Goal: Task Accomplishment & Management: Manage account settings

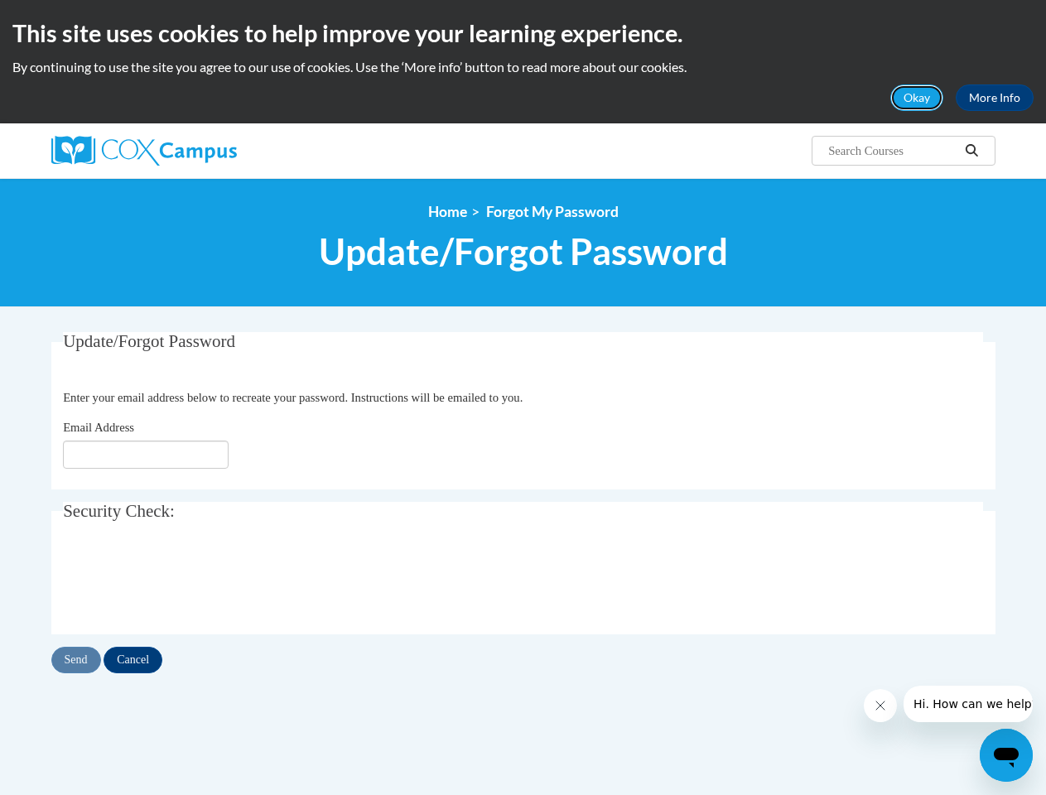
click at [918, 98] on button "Okay" at bounding box center [916, 97] width 53 height 27
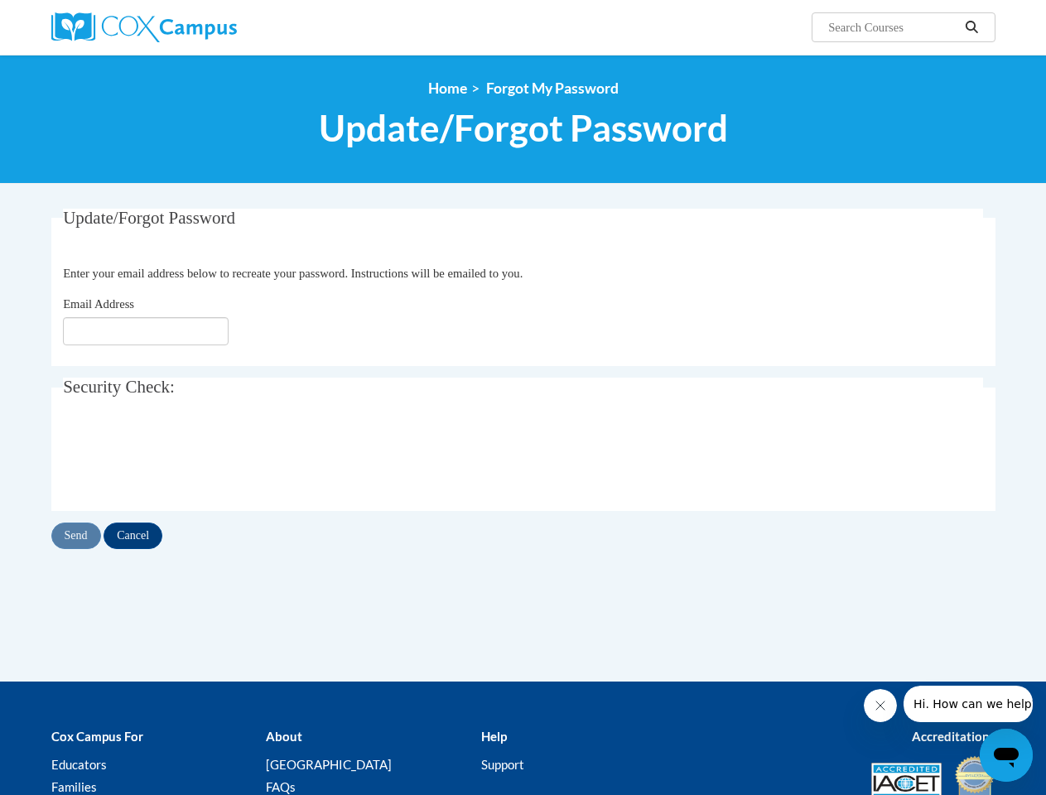
click at [972, 151] on div "<en>Home</en><fr>Accueil</fr><de>Zuhause</de><it>Casa</it><es>Casa</es><pt>Casa…" at bounding box center [523, 119] width 969 height 79
click at [77, 660] on div "Update/Forgot Password Enter your email address below to recreate your password…" at bounding box center [523, 446] width 969 height 474
click at [137, 660] on div "Update/Forgot Password Enter your email address below to recreate your password…" at bounding box center [523, 446] width 969 height 474
click at [880, 706] on icon "Close message from company" at bounding box center [880, 706] width 8 height 8
click at [967, 704] on span "Hi. How can we help?" at bounding box center [975, 703] width 124 height 13
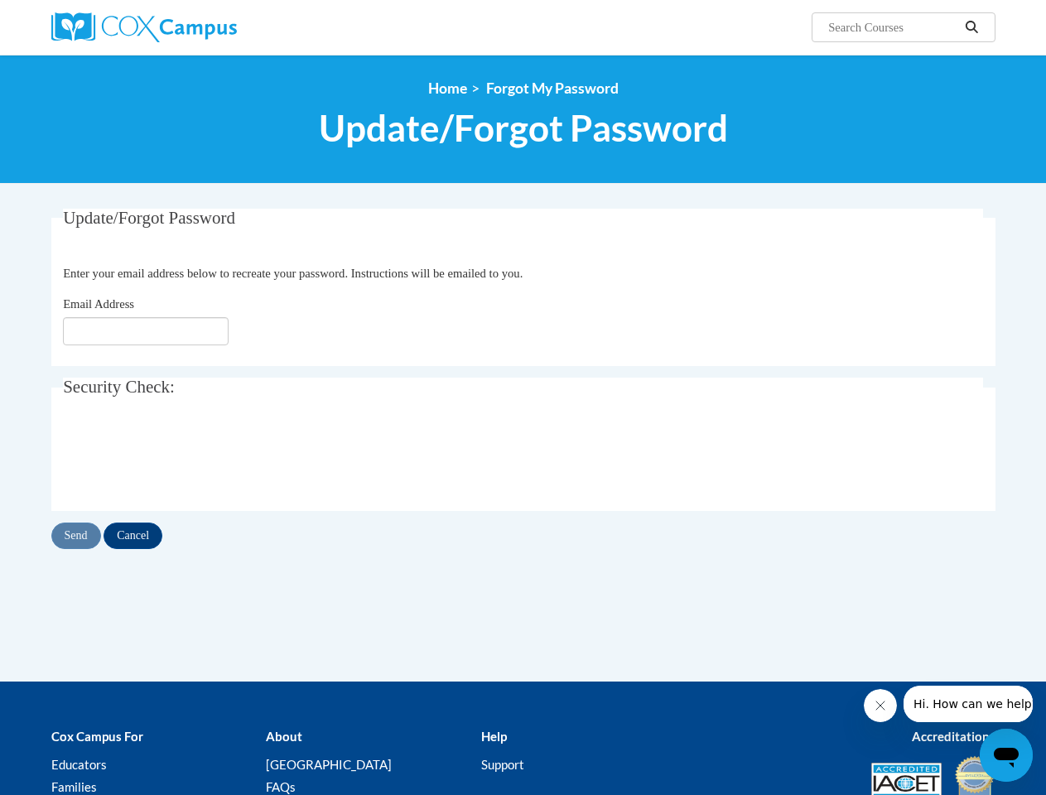
click at [1006, 755] on icon "Open messaging window" at bounding box center [1006, 758] width 25 height 20
